Goal: Complete application form

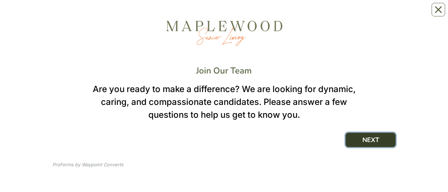
click at [371, 14] on button "NEXT" at bounding box center [370, 140] width 50 height 14
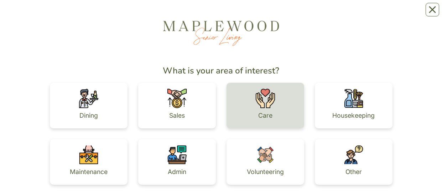
click at [258, 14] on img at bounding box center [266, 98] width 20 height 20
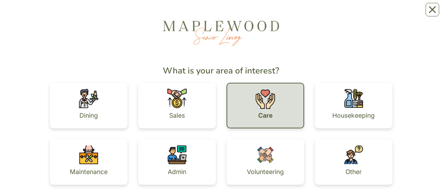
click at [258, 14] on img at bounding box center [266, 99] width 20 height 20
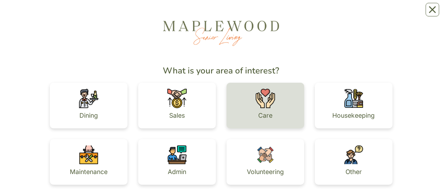
click at [288, 14] on div "Care" at bounding box center [266, 106] width 78 height 46
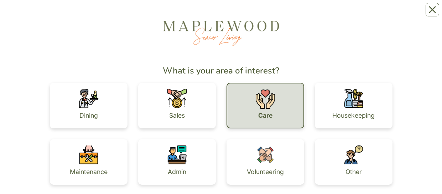
scroll to position [66, 0]
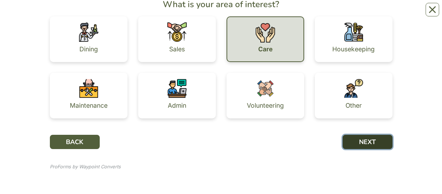
click at [377, 14] on button "NEXT" at bounding box center [368, 142] width 50 height 14
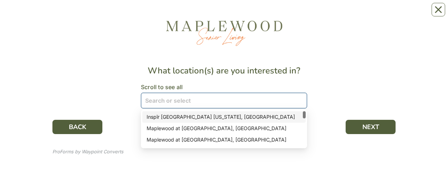
click at [256, 14] on div at bounding box center [220, 100] width 156 height 14
type input "tw"
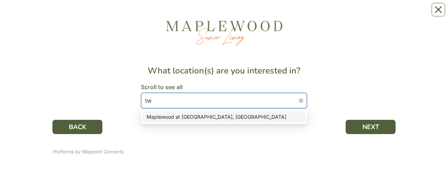
click at [285, 14] on div "Maplewood at [GEOGRAPHIC_DATA], [GEOGRAPHIC_DATA]" at bounding box center [223, 116] width 163 height 11
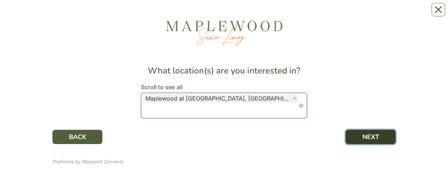
click at [361, 14] on button "NEXT" at bounding box center [370, 137] width 50 height 14
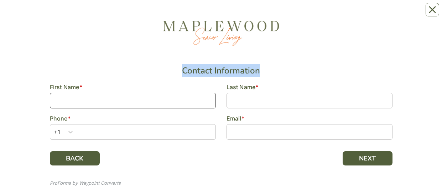
click at [207, 14] on input at bounding box center [133, 101] width 166 height 16
type input "[PERSON_NAME]"
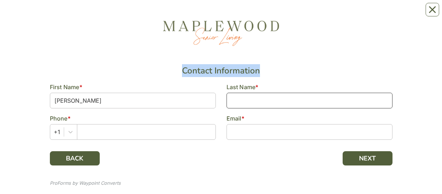
type input "[PERSON_NAME]"
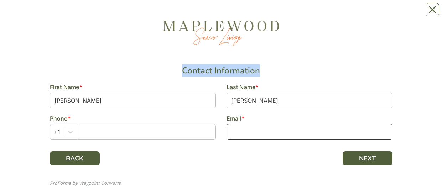
type input "[EMAIL_ADDRESS][DOMAIN_NAME]"
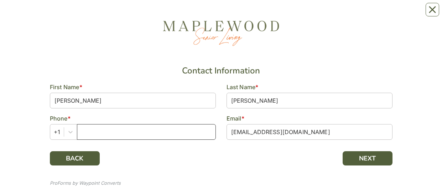
click at [132, 14] on input "text" at bounding box center [146, 132] width 139 height 16
click at [110, 14] on input "text" at bounding box center [146, 132] width 139 height 16
click at [199, 14] on img at bounding box center [221, 33] width 119 height 28
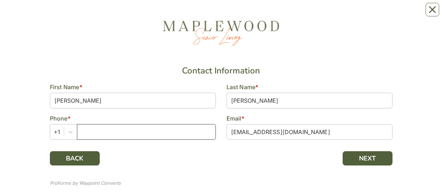
click at [192, 14] on input "text" at bounding box center [146, 132] width 139 height 16
click at [193, 14] on input "text" at bounding box center [146, 132] width 139 height 16
click at [170, 14] on input "text" at bounding box center [146, 132] width 139 height 16
